Goal: Information Seeking & Learning: Learn about a topic

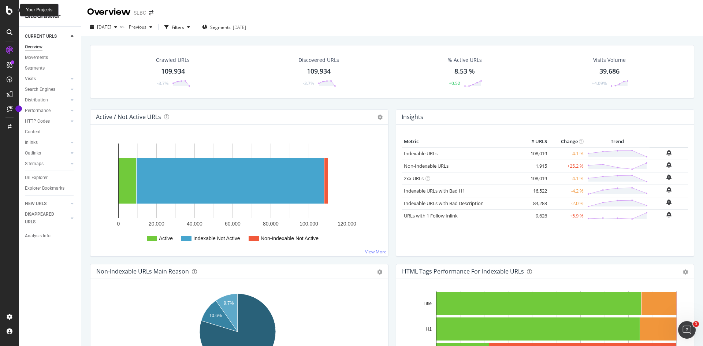
click at [11, 12] on icon at bounding box center [9, 10] width 7 height 9
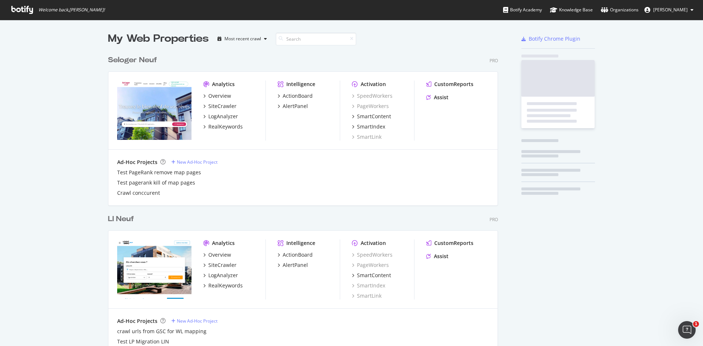
scroll to position [340, 691]
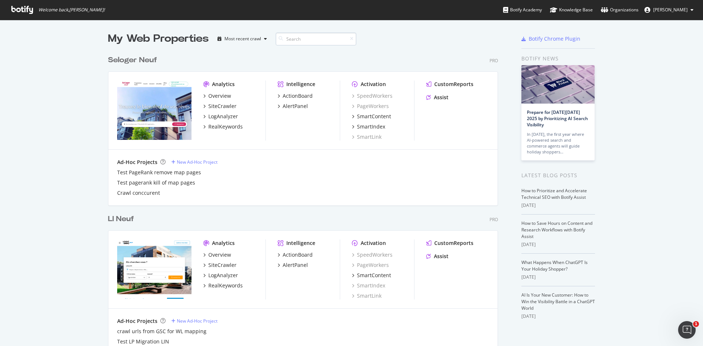
click at [313, 38] on input at bounding box center [316, 39] width 81 height 13
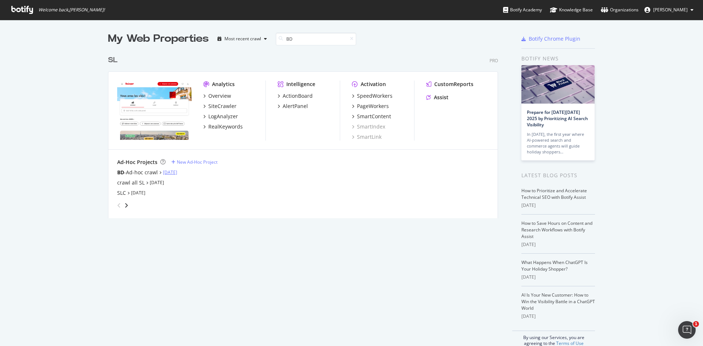
type input "BD"
click at [168, 171] on link "[DATE]" at bounding box center [170, 172] width 14 height 6
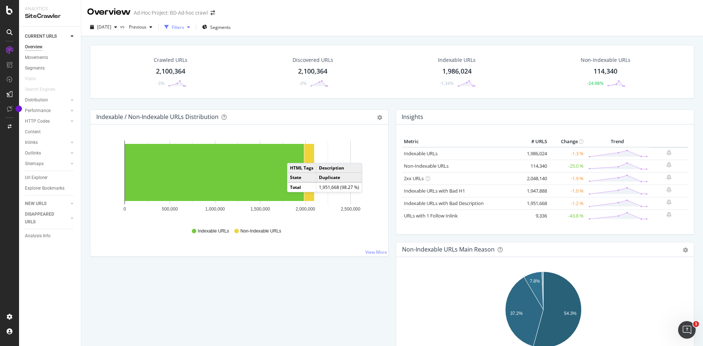
click at [193, 27] on div "button" at bounding box center [188, 27] width 9 height 4
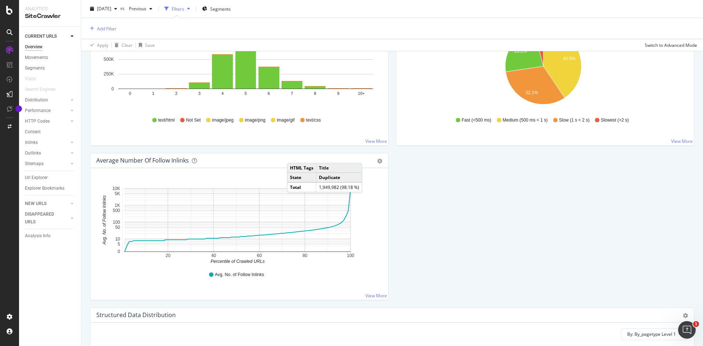
scroll to position [403, 0]
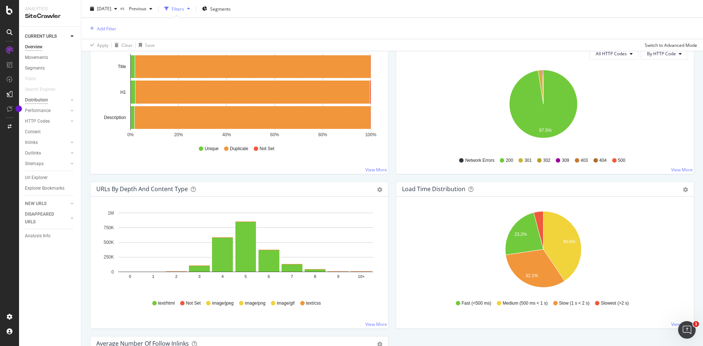
click at [45, 101] on div "Distribution" at bounding box center [36, 100] width 23 height 8
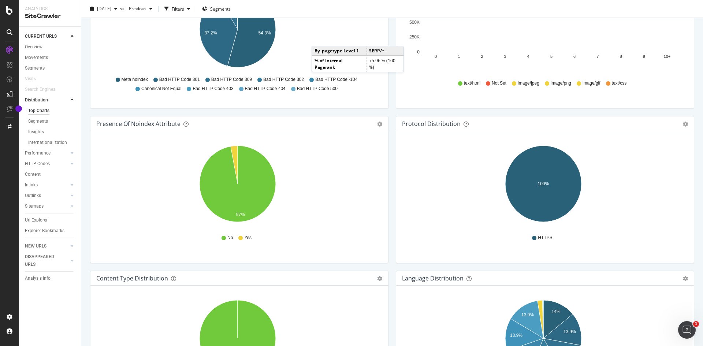
scroll to position [586, 0]
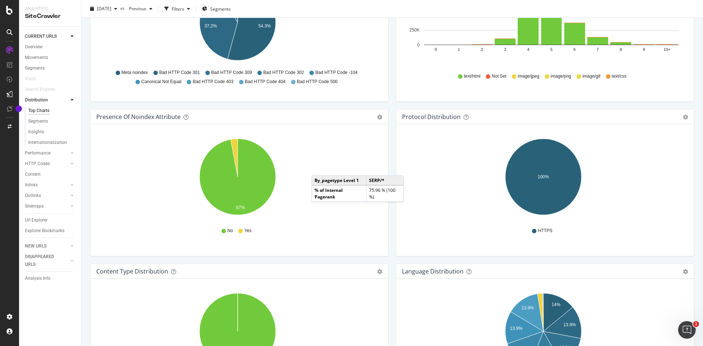
drag, startPoint x: 438, startPoint y: 243, endPoint x: 521, endPoint y: 257, distance: 84.3
drag, startPoint x: 521, startPoint y: 257, endPoint x: 338, endPoint y: 142, distance: 216.1
click at [338, 142] on icon "97%" at bounding box center [237, 178] width 283 height 85
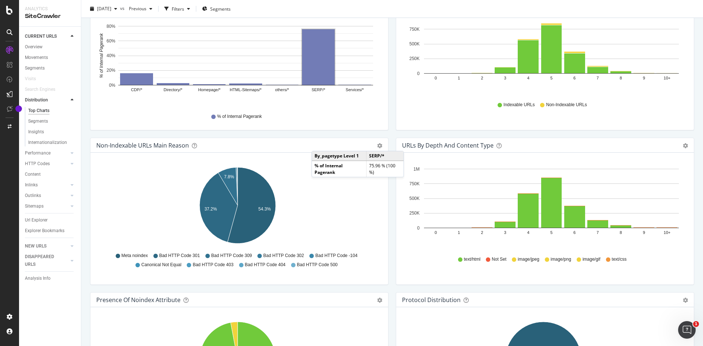
scroll to position [293, 0]
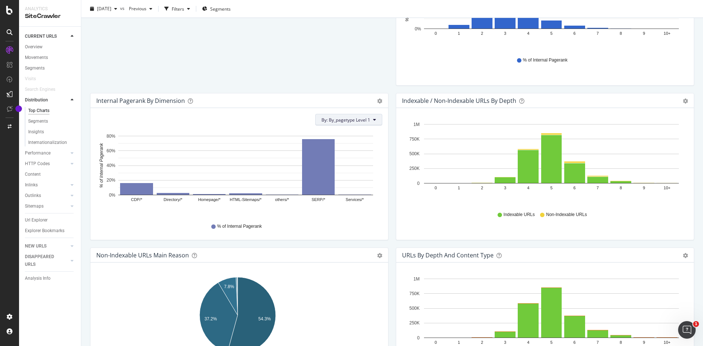
click at [371, 122] on button "By: By_pagetype Level 1" at bounding box center [348, 120] width 67 height 12
click at [386, 147] on div "Select a Structured Data" at bounding box center [358, 146] width 91 height 12
click at [317, 133] on icon at bounding box center [317, 132] width 2 height 4
click at [369, 161] on div "Select a Segment" at bounding box center [358, 158] width 91 height 12
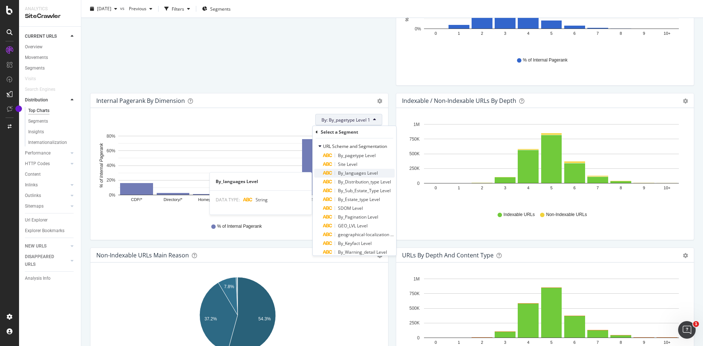
scroll to position [0, 0]
click at [364, 187] on span "By_Distribution_type Level" at bounding box center [364, 185] width 53 height 6
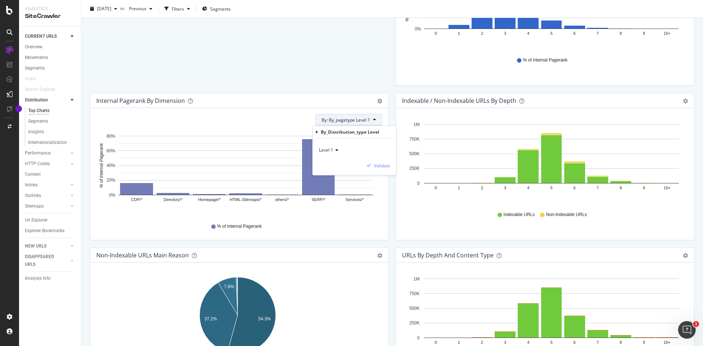
click at [366, 116] on button "By: By_pagetype Level 1" at bounding box center [348, 120] width 67 height 12
click at [367, 117] on button "By: By_pagetype Level 1" at bounding box center [348, 120] width 67 height 12
click at [351, 162] on div "Select a Segment" at bounding box center [358, 158] width 91 height 12
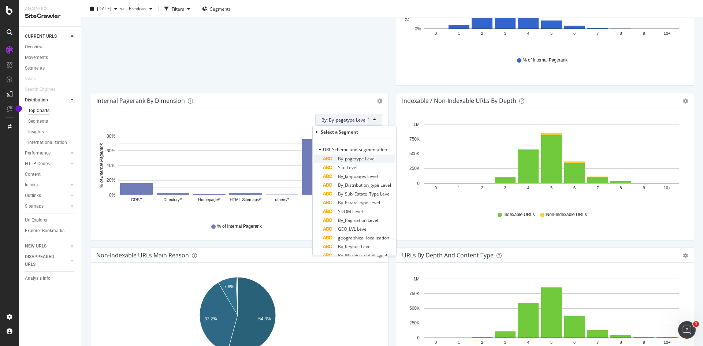
click at [364, 159] on span "By_pagetype Level" at bounding box center [357, 159] width 38 height 6
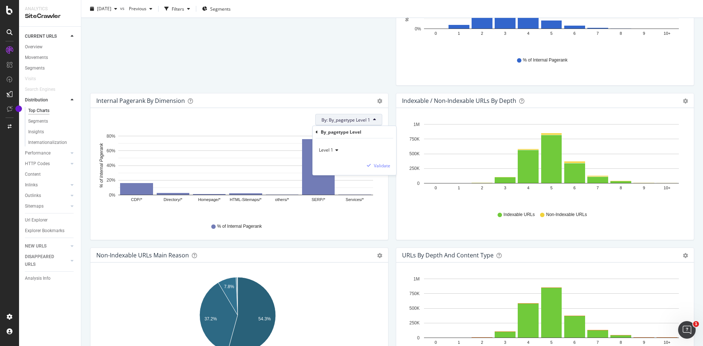
click at [341, 151] on div "Level 1" at bounding box center [355, 150] width 72 height 12
click at [334, 175] on span "Level 2" at bounding box center [329, 175] width 14 height 6
click at [385, 168] on div "Validate" at bounding box center [382, 166] width 16 height 6
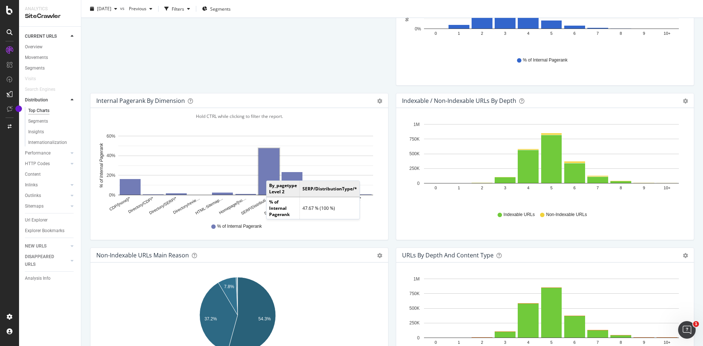
click at [273, 172] on rect "A chart." at bounding box center [269, 171] width 21 height 47
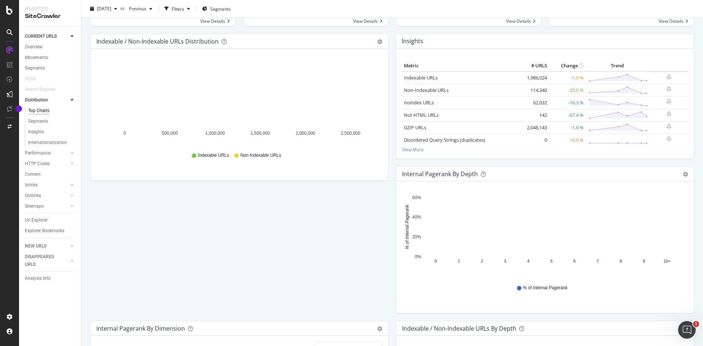
scroll to position [220, 0]
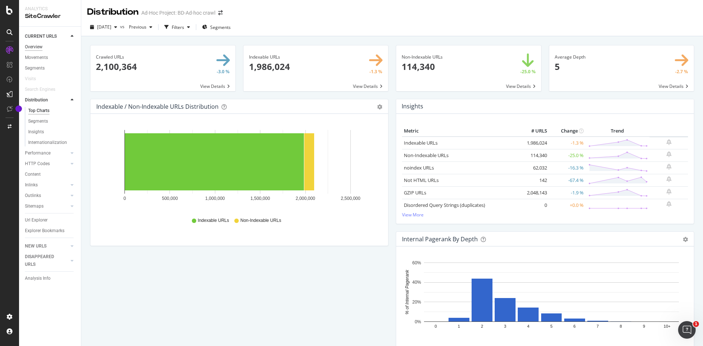
click at [35, 46] on div "Overview" at bounding box center [34, 47] width 18 height 8
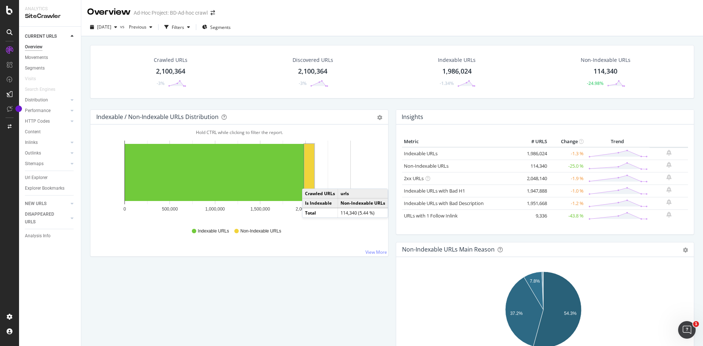
click at [309, 181] on rect "A chart." at bounding box center [309, 172] width 10 height 57
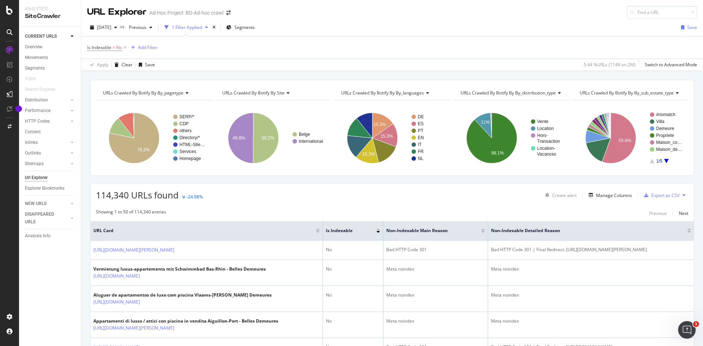
click at [287, 92] on icon at bounding box center [287, 93] width 5 height 4
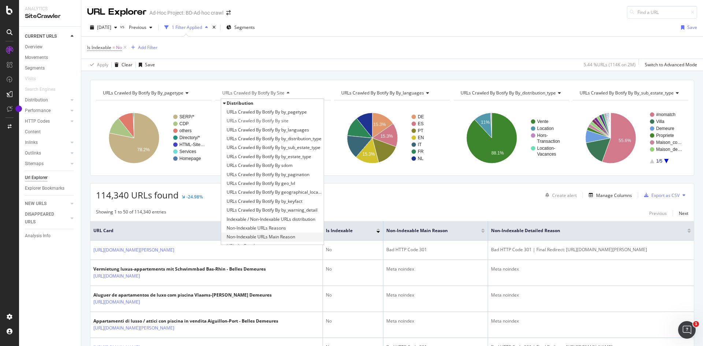
click at [275, 237] on span "Non-Indexable URLs Main Reason" at bounding box center [261, 236] width 68 height 7
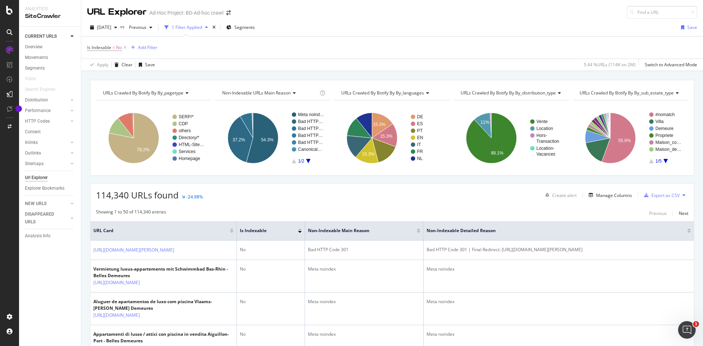
click at [293, 91] on icon at bounding box center [293, 93] width 5 height 4
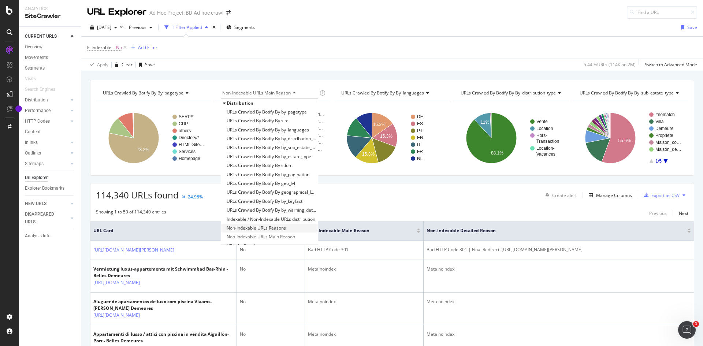
click at [279, 229] on span "Non-Indexable URLs Reasons" at bounding box center [256, 227] width 59 height 7
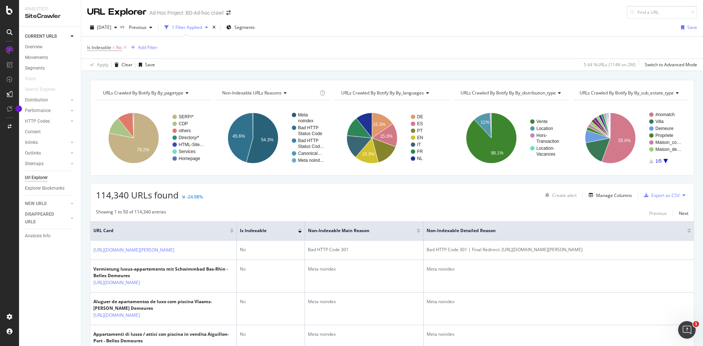
click at [281, 92] on div "Non-Indexable URLs Reasons" at bounding box center [270, 93] width 98 height 12
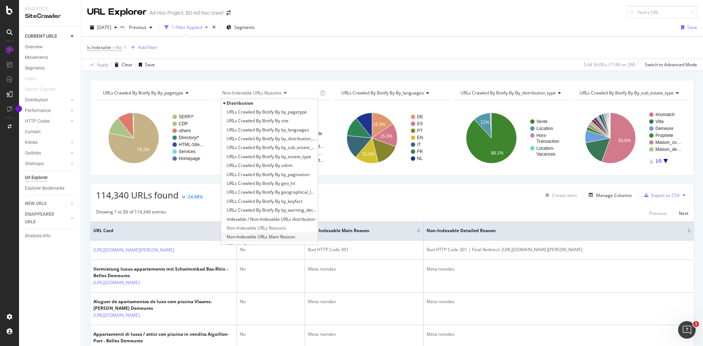
click at [276, 238] on span "Non-Indexable URLs Main Reason" at bounding box center [261, 236] width 68 height 7
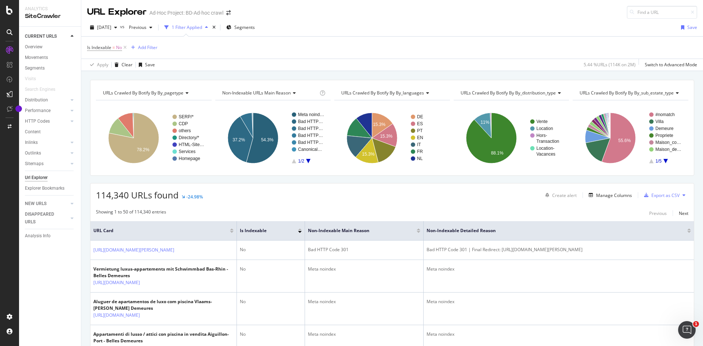
click at [297, 92] on div "Non-Indexable URLs Main Reason" at bounding box center [270, 93] width 98 height 12
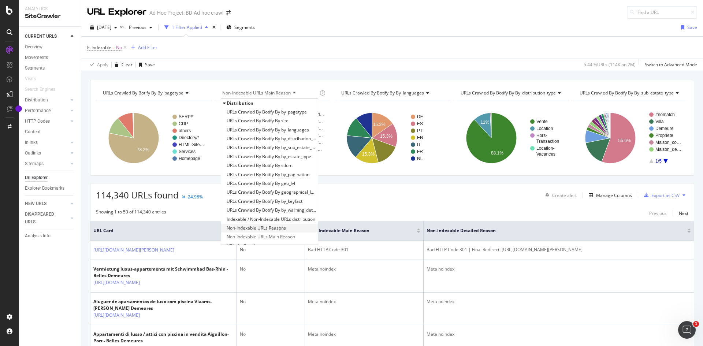
click at [278, 228] on span "Non-Indexable URLs Reasons" at bounding box center [256, 227] width 59 height 7
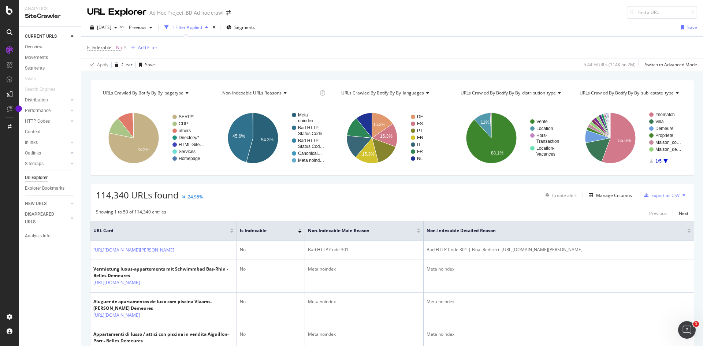
click at [286, 91] on icon at bounding box center [284, 93] width 5 height 4
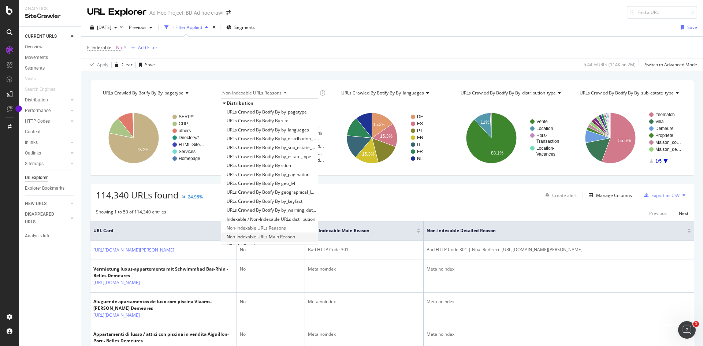
click at [283, 237] on span "Non-Indexable URLs Main Reason" at bounding box center [261, 236] width 68 height 7
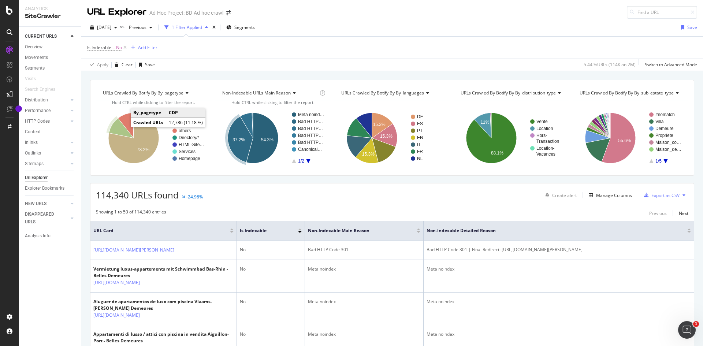
click at [120, 129] on icon "A chart." at bounding box center [121, 128] width 25 height 20
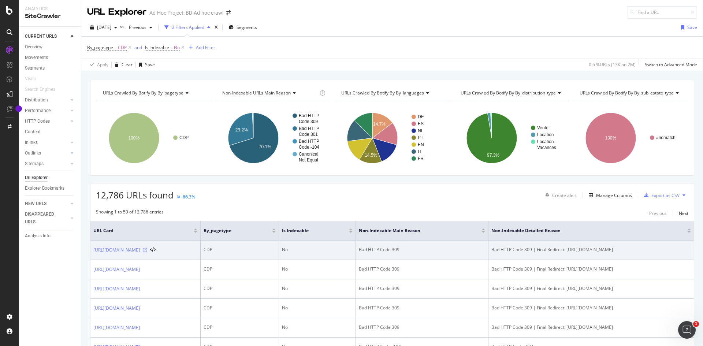
click at [147, 249] on icon at bounding box center [145, 250] width 4 height 4
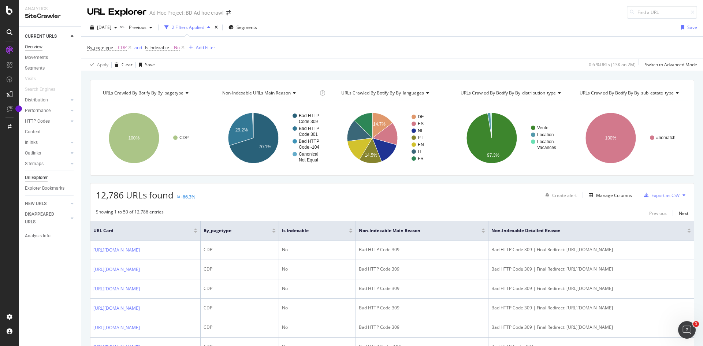
click at [33, 43] on div "Overview" at bounding box center [34, 47] width 18 height 8
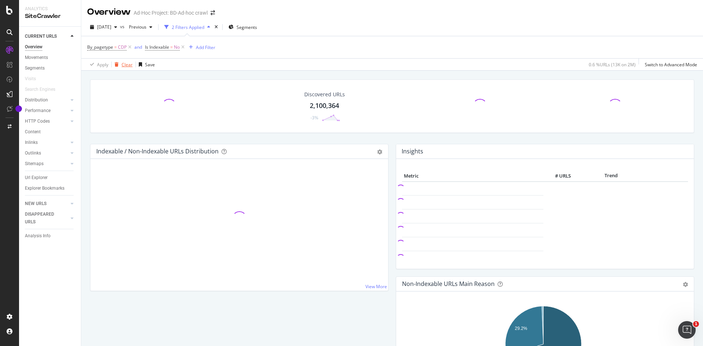
click at [123, 62] on div "Clear" at bounding box center [127, 65] width 11 height 6
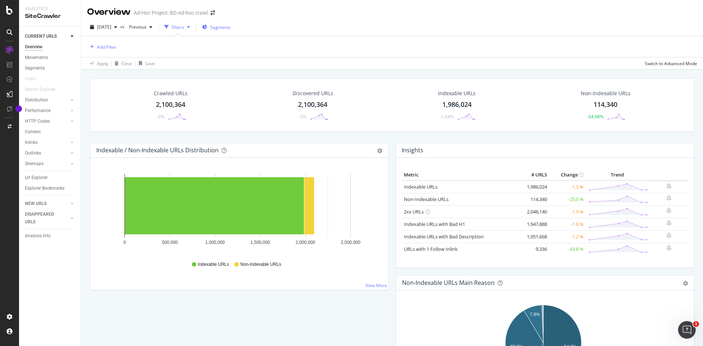
click at [231, 29] on span "Segments" at bounding box center [220, 27] width 21 height 6
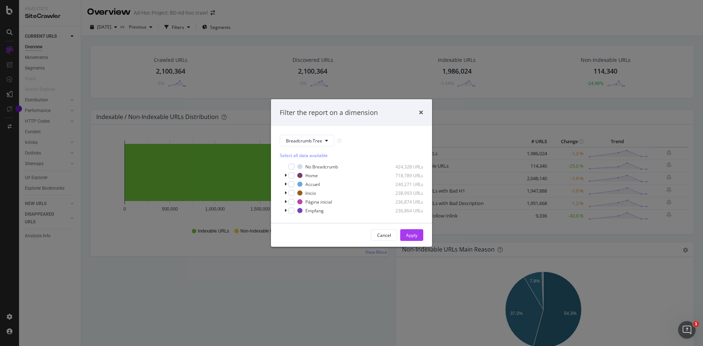
click at [333, 32] on div "Filter the report on a dimension Breadcrumb Tree Select all data available No B…" at bounding box center [351, 173] width 703 height 346
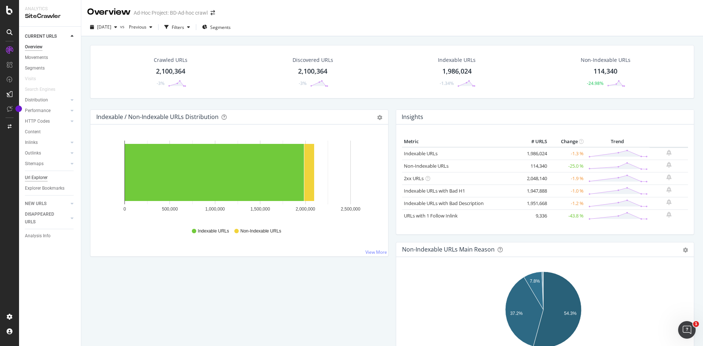
click at [40, 178] on div "Url Explorer" at bounding box center [36, 178] width 23 height 8
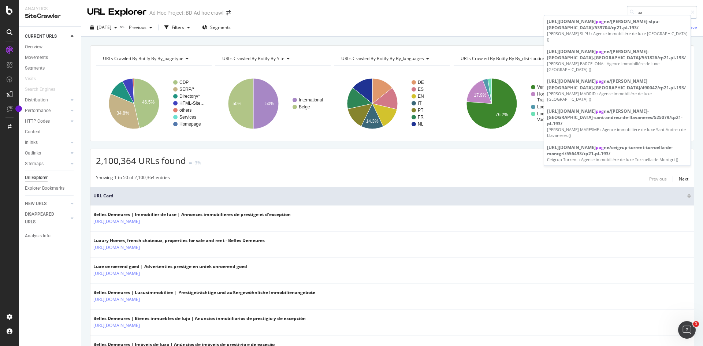
type input "p"
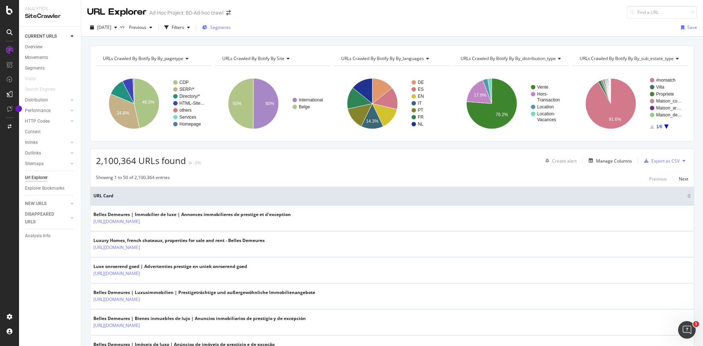
click at [229, 30] on span "Segments" at bounding box center [220, 27] width 21 height 6
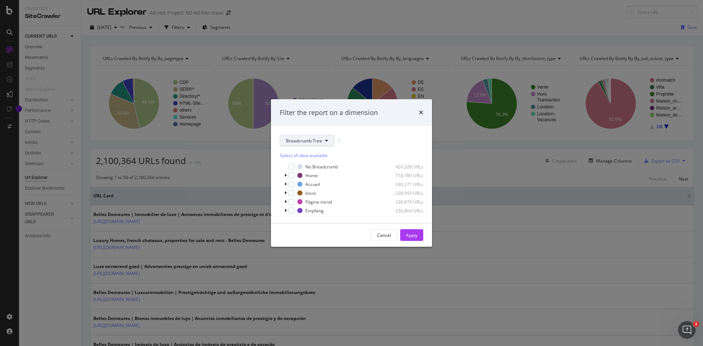
click at [321, 139] on span "Breadcrumb Tree" at bounding box center [304, 141] width 36 height 6
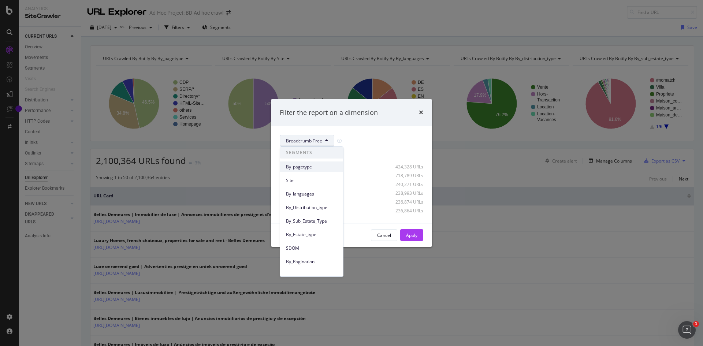
click at [309, 166] on span "By_pagetype" at bounding box center [311, 167] width 51 height 7
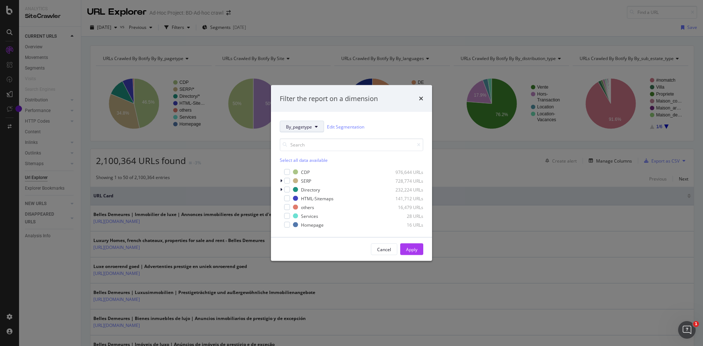
click at [316, 123] on button "By_pagetype" at bounding box center [302, 127] width 44 height 12
click at [299, 252] on div "By_Pagination" at bounding box center [311, 247] width 63 height 11
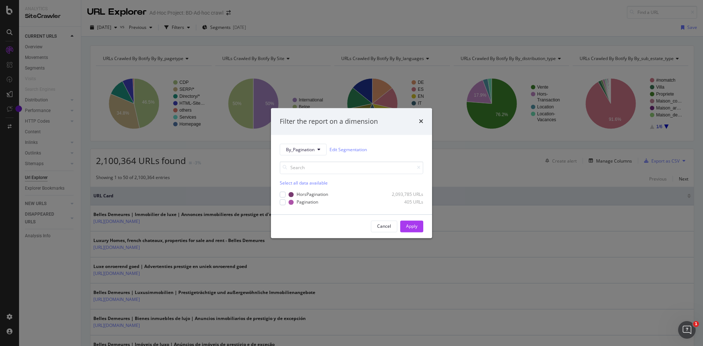
click at [302, 182] on div "Select all data available" at bounding box center [352, 183] width 144 height 6
click at [415, 226] on div "Apply" at bounding box center [411, 226] width 11 height 6
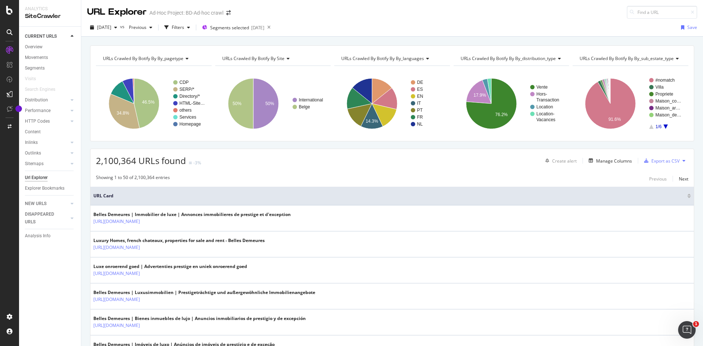
click at [288, 57] on div "URLs Crawled By Botify By site" at bounding box center [273, 59] width 104 height 12
type input "pagi"
click at [273, 78] on span "URLs Crawled By Botify By by_pagination" at bounding box center [268, 77] width 83 height 7
click at [47, 189] on div "Explorer Bookmarks" at bounding box center [45, 189] width 40 height 8
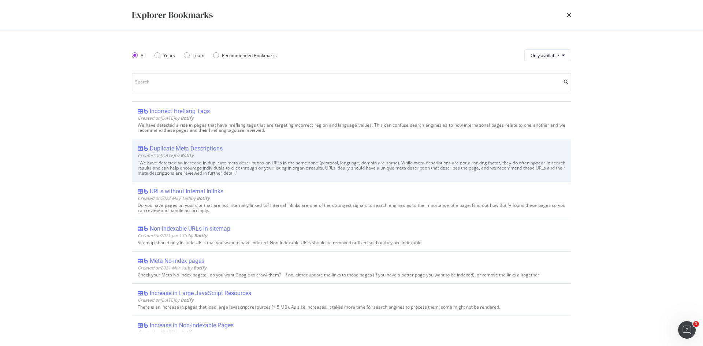
click at [210, 147] on div "Duplicate Meta Descriptions" at bounding box center [186, 148] width 73 height 7
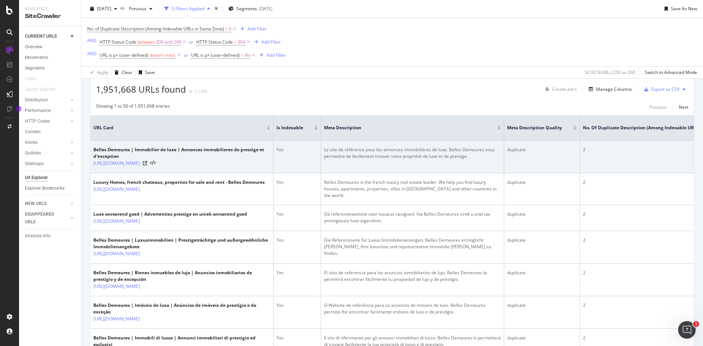
scroll to position [183, 0]
